Goal: Communication & Community: Connect with others

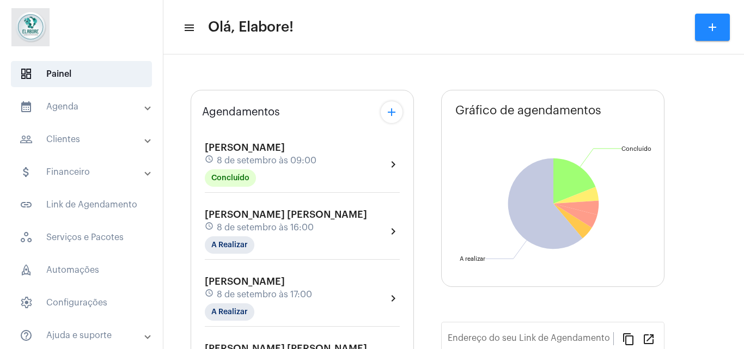
type input "[URL][DOMAIN_NAME]"
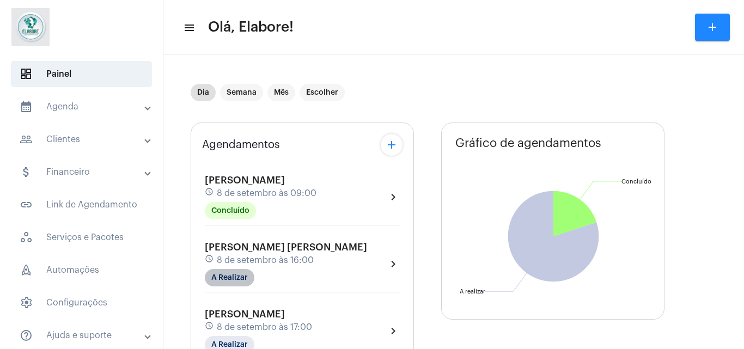
click at [224, 277] on mat-chip "A Realizar" at bounding box center [230, 277] width 50 height 17
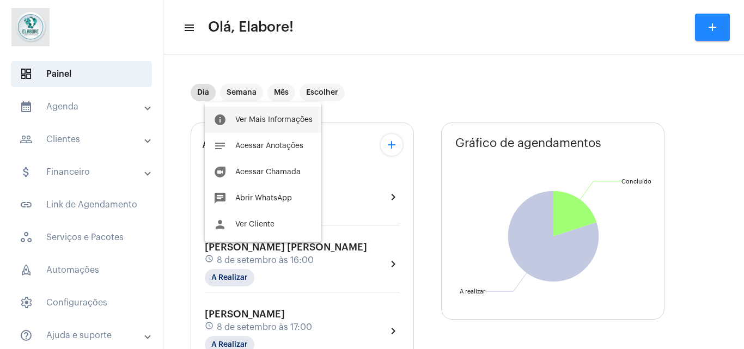
click at [274, 119] on span "Ver Mais Informações" at bounding box center [273, 120] width 77 height 8
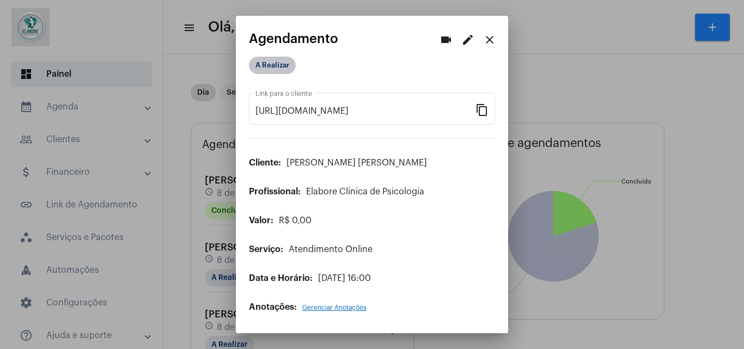
click at [277, 68] on mat-chip "A Realizar" at bounding box center [272, 65] width 47 height 17
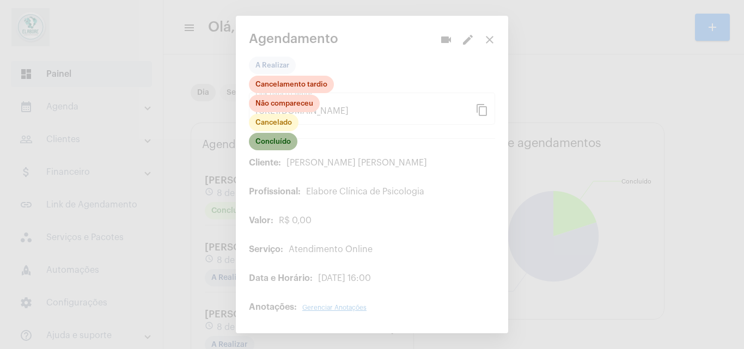
click at [281, 143] on mat-chip "Concluído" at bounding box center [273, 141] width 48 height 17
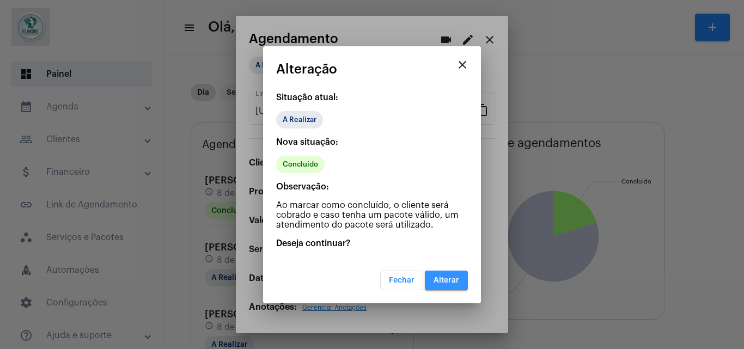
click at [438, 290] on button "Alterar" at bounding box center [446, 281] width 43 height 20
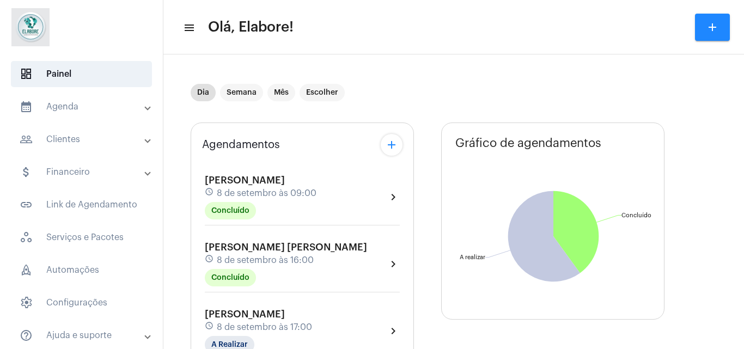
click at [228, 254] on div "schedule 8 de setembro às 16:00" at bounding box center [286, 260] width 162 height 12
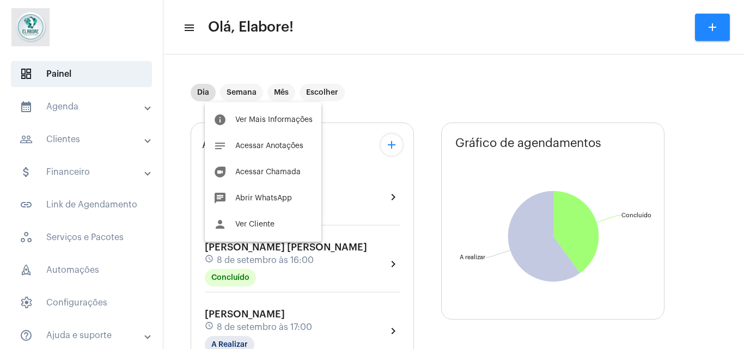
click at [422, 189] on div at bounding box center [372, 174] width 744 height 349
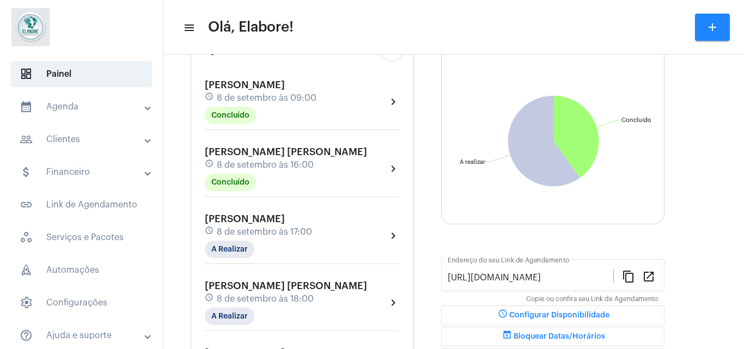
scroll to position [100, 0]
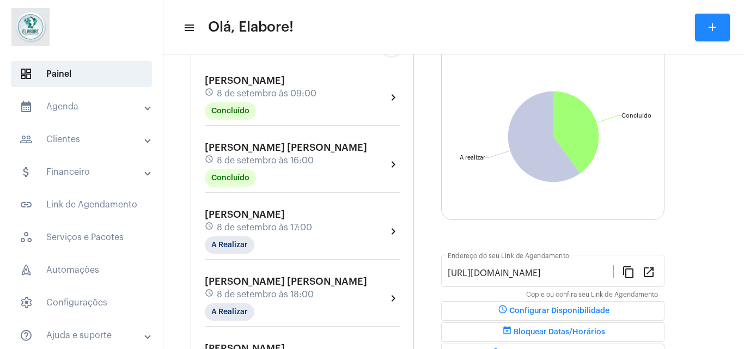
click at [309, 221] on div "[PERSON_NAME] schedule 8 de setembro às 17:00 A Realizar" at bounding box center [258, 231] width 107 height 45
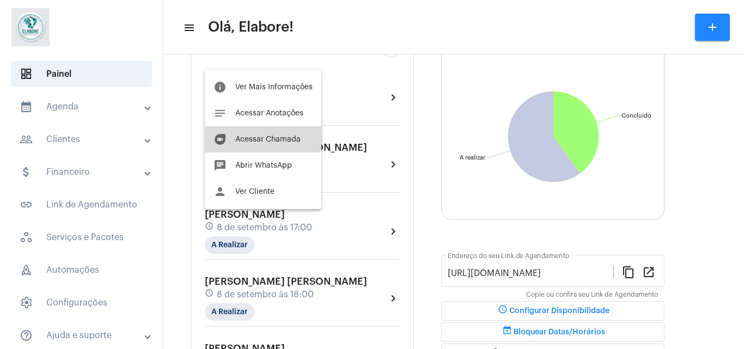
click at [244, 135] on button "duo [PERSON_NAME]" at bounding box center [263, 139] width 117 height 26
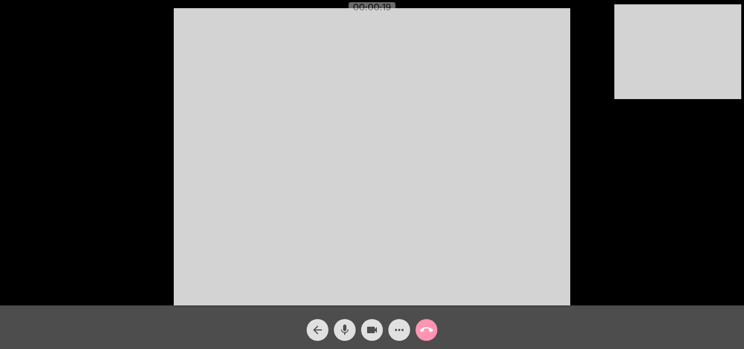
click at [244, 136] on video at bounding box center [372, 156] width 396 height 297
click at [243, 136] on video at bounding box center [372, 156] width 396 height 297
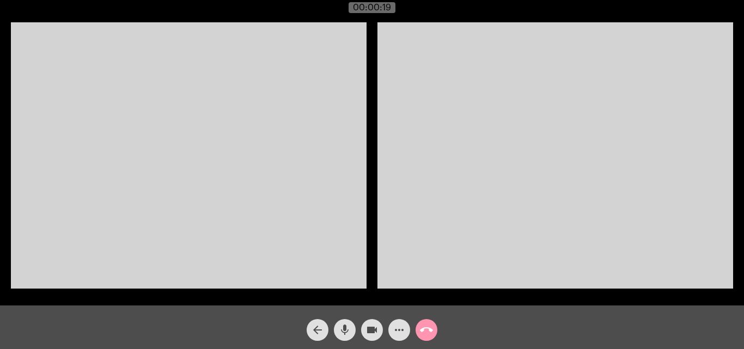
click at [243, 136] on video at bounding box center [189, 155] width 356 height 266
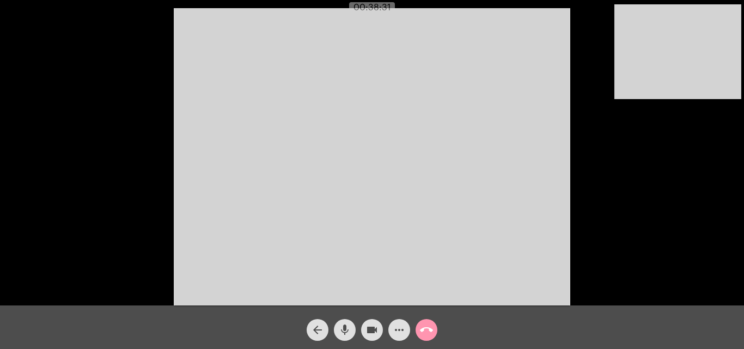
click at [168, 334] on div "arrow_back mic videocam more_horiz call_end" at bounding box center [372, 327] width 744 height 44
click at [198, 327] on div "arrow_back mic videocam more_horiz call_end" at bounding box center [372, 327] width 744 height 44
click at [322, 332] on mat-icon "arrow_back" at bounding box center [317, 329] width 13 height 13
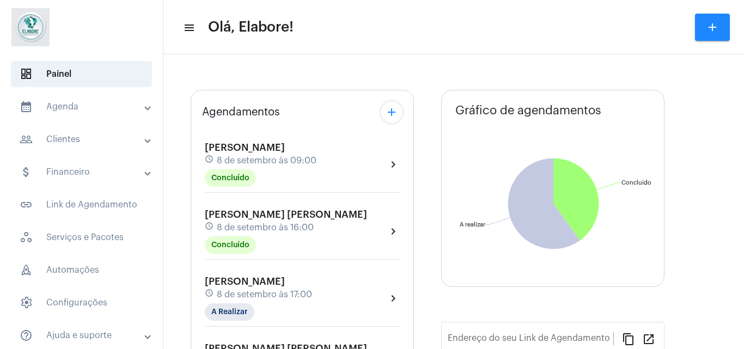
type input "[URL][DOMAIN_NAME]"
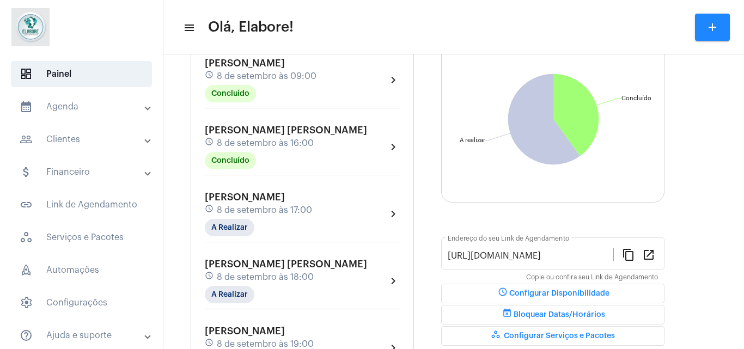
scroll to position [142, 0]
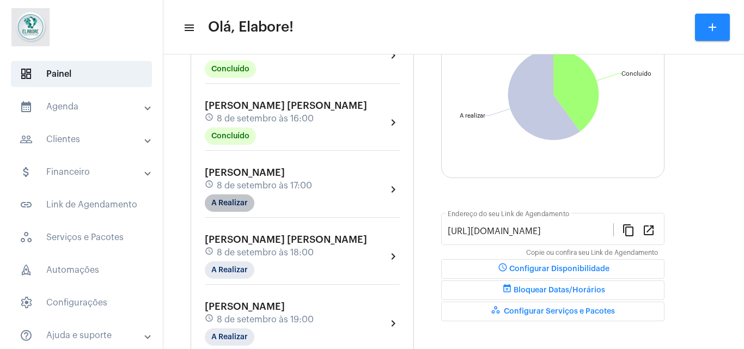
click at [233, 203] on mat-chip "A Realizar" at bounding box center [230, 202] width 50 height 17
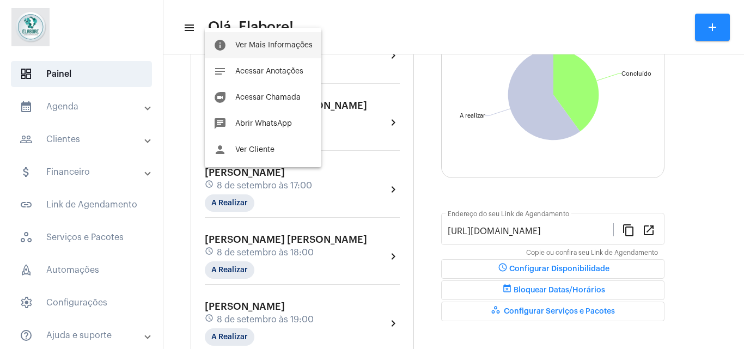
click at [253, 46] on span "Ver Mais Informações" at bounding box center [273, 45] width 77 height 8
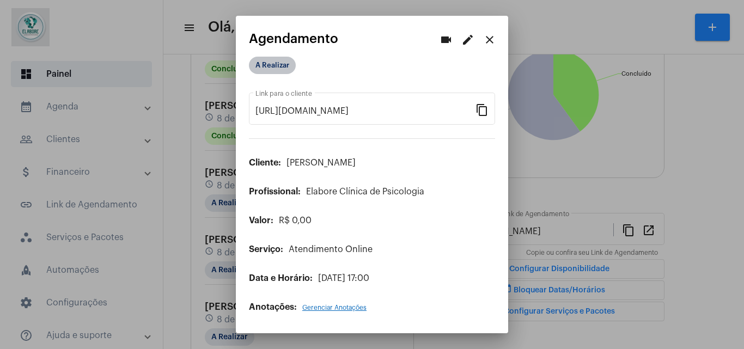
click at [280, 70] on mat-chip "A Realizar" at bounding box center [272, 65] width 47 height 17
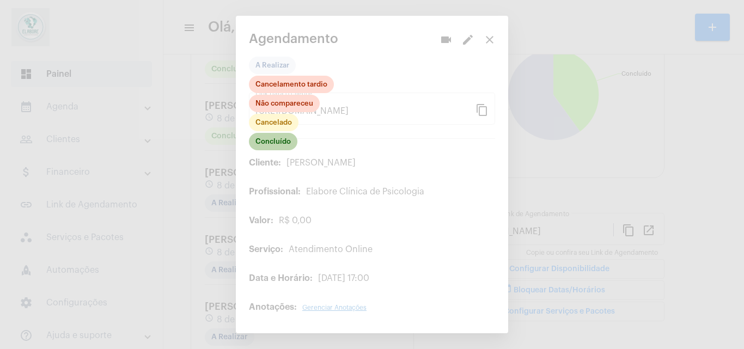
click at [280, 140] on mat-chip "Concluído" at bounding box center [273, 141] width 48 height 17
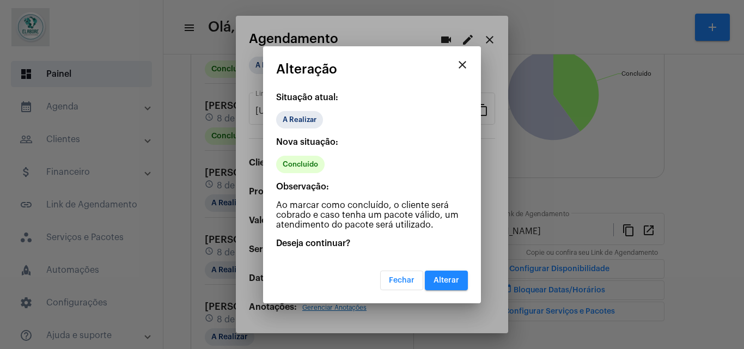
click at [443, 275] on button "Alterar" at bounding box center [446, 281] width 43 height 20
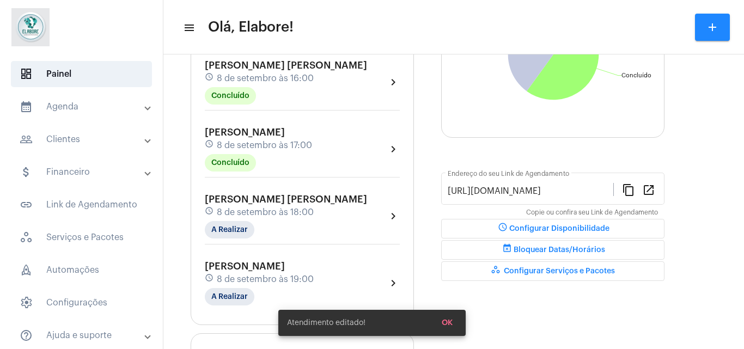
scroll to position [186, 0]
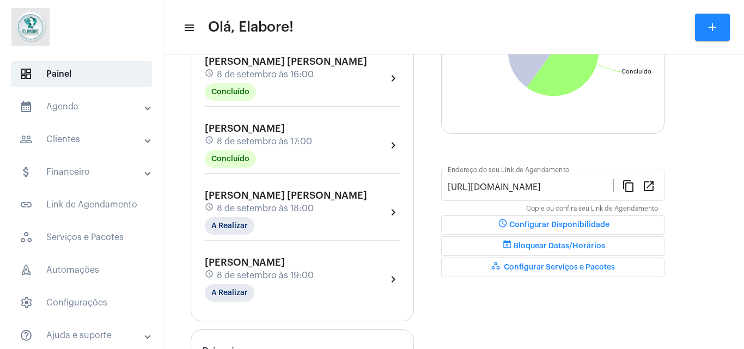
click at [281, 225] on div "[PERSON_NAME] [PERSON_NAME] schedule 8 de setembro às 18:00 A Realizar" at bounding box center [286, 212] width 162 height 45
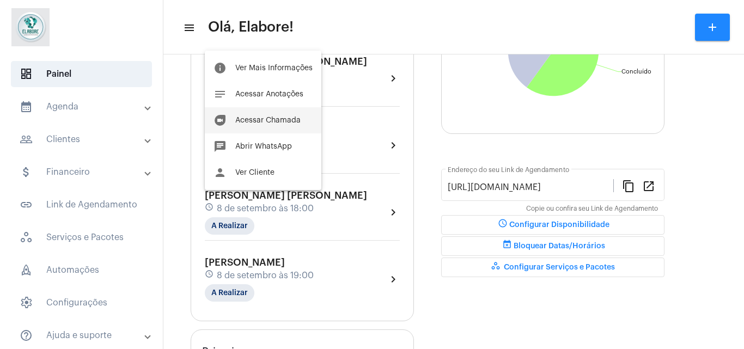
click at [285, 121] on span "Acessar Chamada" at bounding box center [267, 121] width 65 height 8
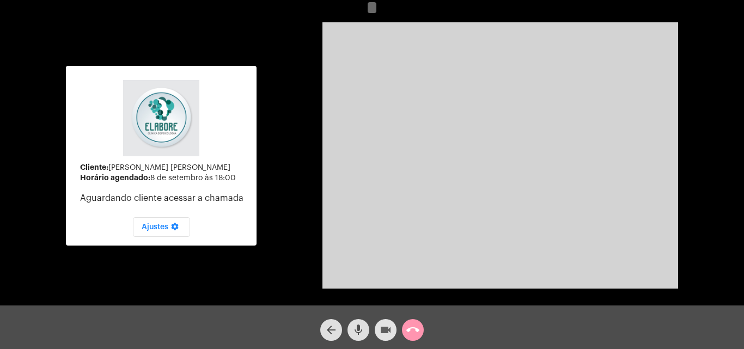
click at [377, 322] on button "videocam" at bounding box center [386, 330] width 22 height 22
click at [360, 324] on mat-icon "mic" at bounding box center [358, 329] width 13 height 13
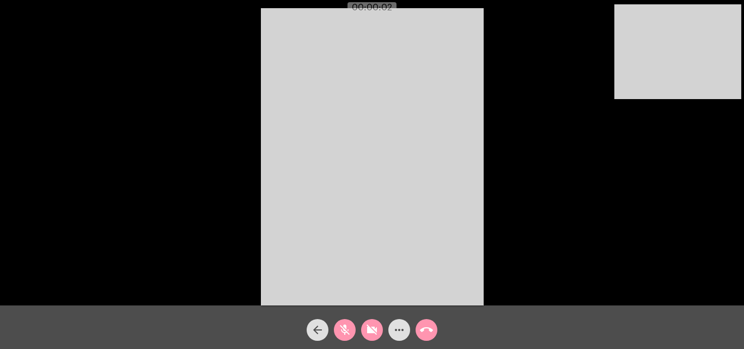
click at [369, 331] on mat-icon "videocam_off" at bounding box center [371, 329] width 13 height 13
click at [347, 328] on mat-icon "mic_off" at bounding box center [344, 329] width 13 height 13
